Goal: Information Seeking & Learning: Compare options

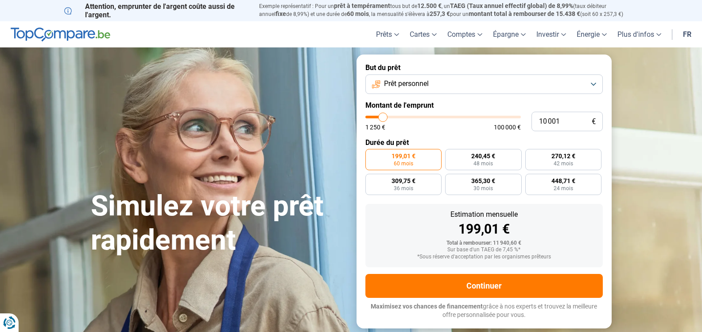
type input "10 500"
type input "10500"
type input "11 000"
type input "11000"
type input "11 250"
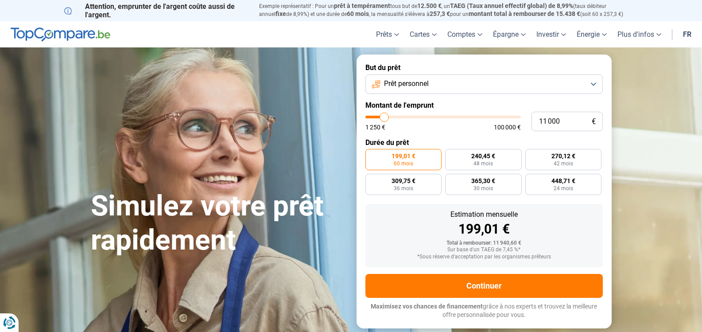
type input "11250"
type input "11 500"
type input "11500"
type input "11 750"
type input "11750"
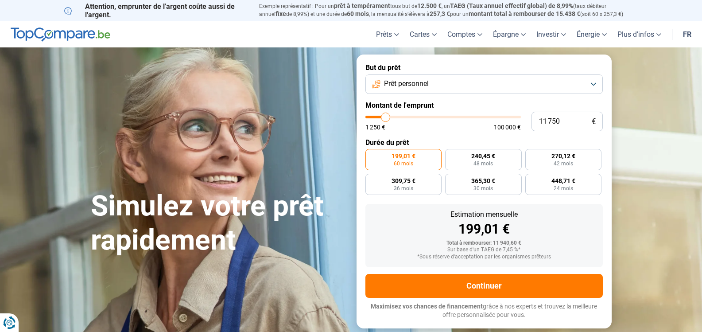
type input "12 500"
type input "12500"
type input "12 750"
type input "12750"
type input "13 250"
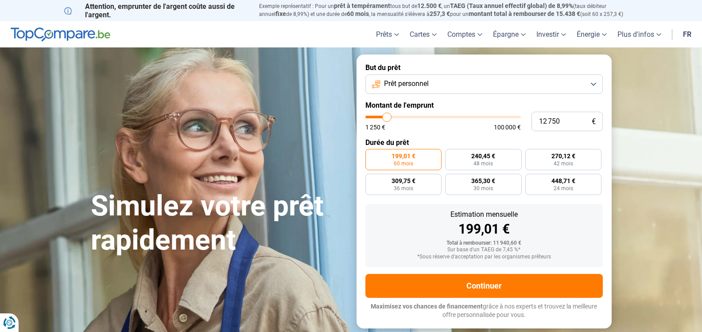
type input "13250"
type input "13 000"
type input "13000"
type input "12 750"
type input "12750"
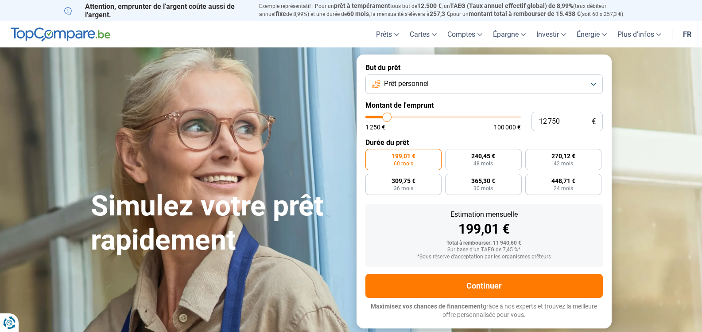
type input "12 500"
type input "12500"
type input "12 000"
type input "12000"
type input "11 750"
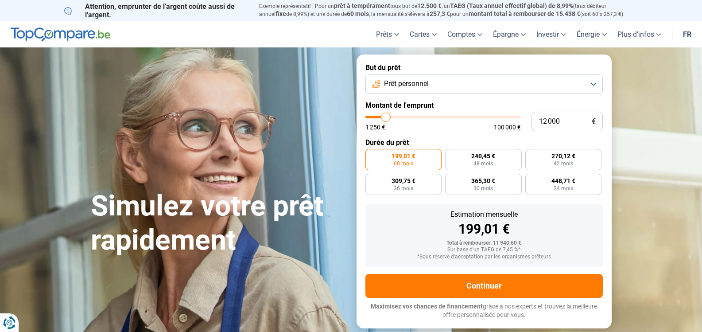
type input "11750"
type input "11 500"
type input "11500"
type input "11 250"
type input "11250"
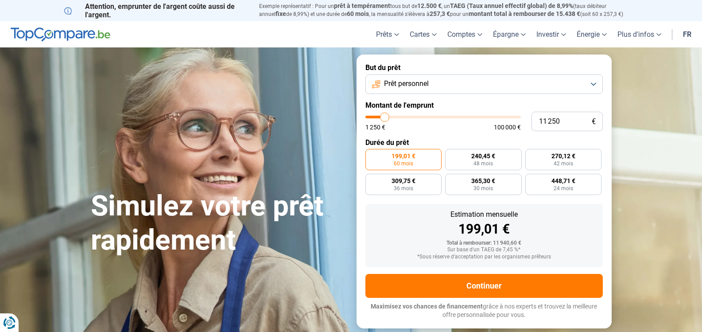
type input "11 000"
type input "11000"
type input "10 500"
type input "10500"
type input "10 000"
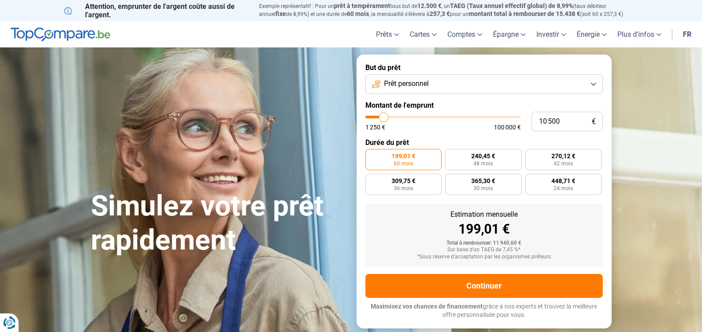
type input "10000"
type input "9 750"
type input "9750"
type input "9 500"
type input "9500"
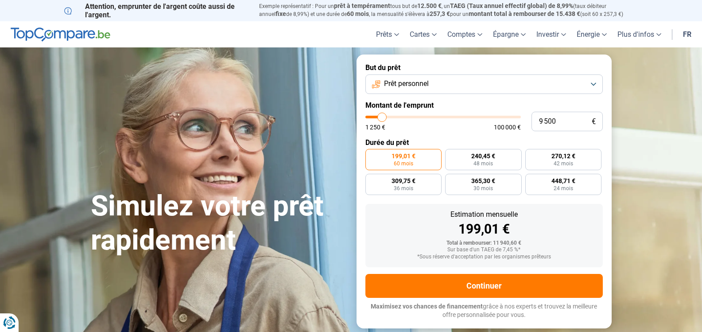
type input "9 000"
type input "9000"
type input "8 750"
type input "8750"
type input "8 500"
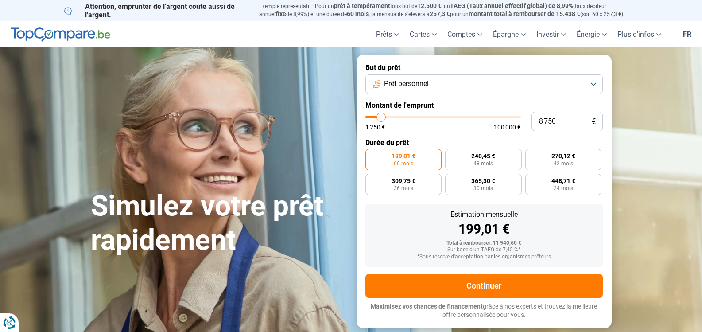
type input "8500"
type input "8 250"
type input "8250"
type input "8 000"
type input "8000"
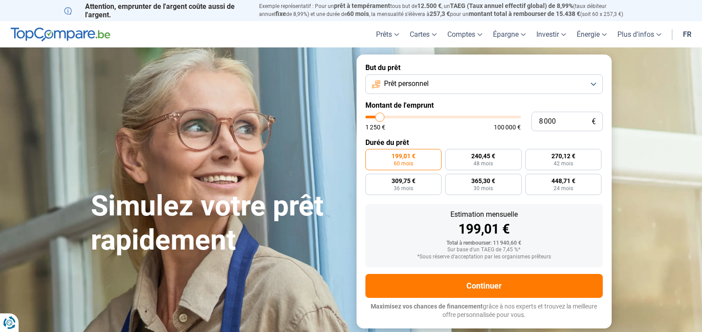
type input "7 500"
type input "7500"
type input "7 250"
type input "7250"
type input "7 000"
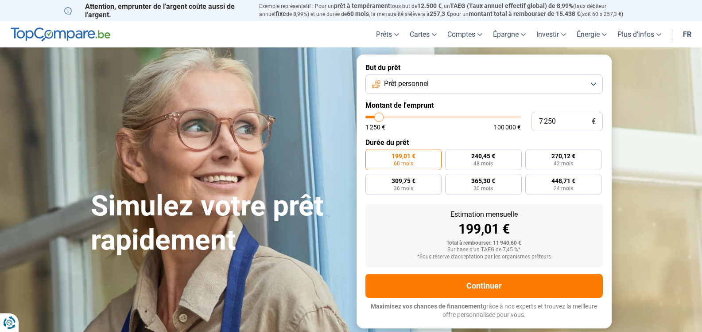
type input "7000"
type input "6 500"
type input "6500"
type input "6 000"
type input "6000"
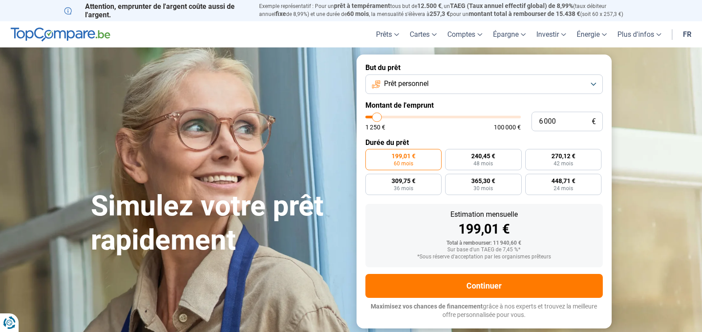
type input "5 750"
type input "5750"
type input "5 500"
type input "5500"
type input "5 250"
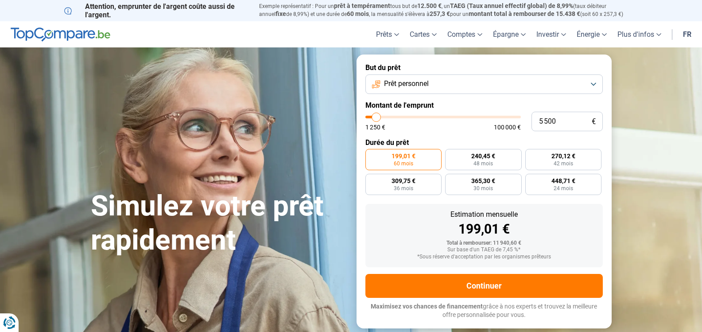
type input "5250"
type input "5 000"
type input "5000"
type input "4 250"
type input "4250"
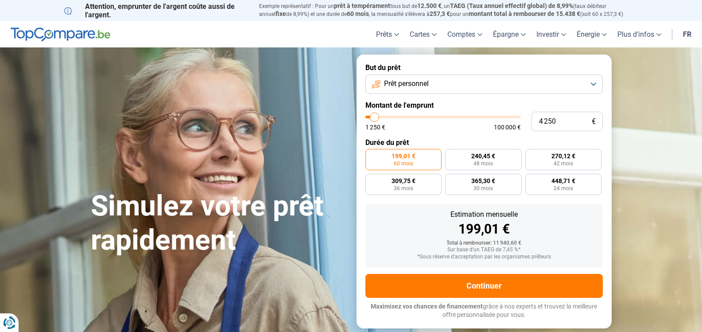
type input "4 000"
type input "4000"
type input "3 500"
type input "3500"
type input "3 000"
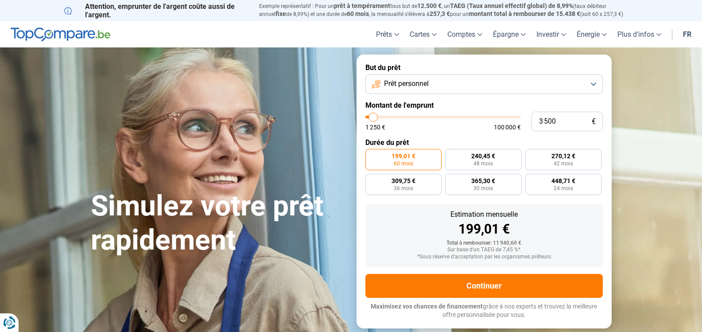
type input "3000"
type input "2 500"
type input "2500"
type input "1 500"
type input "1500"
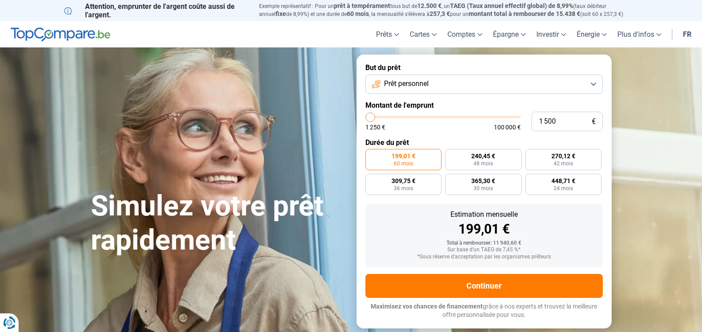
type input "1 250"
type input "1250"
type input "2 000"
drag, startPoint x: 384, startPoint y: 118, endPoint x: 371, endPoint y: 119, distance: 12.8
type input "2000"
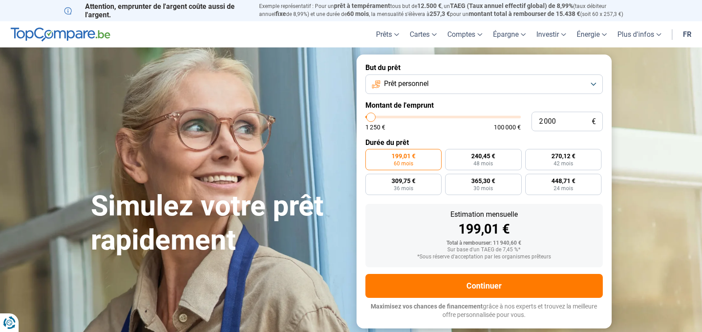
click at [371, 118] on input "range" at bounding box center [442, 117] width 155 height 3
radio input "true"
